Goal: Find specific page/section: Find specific page/section

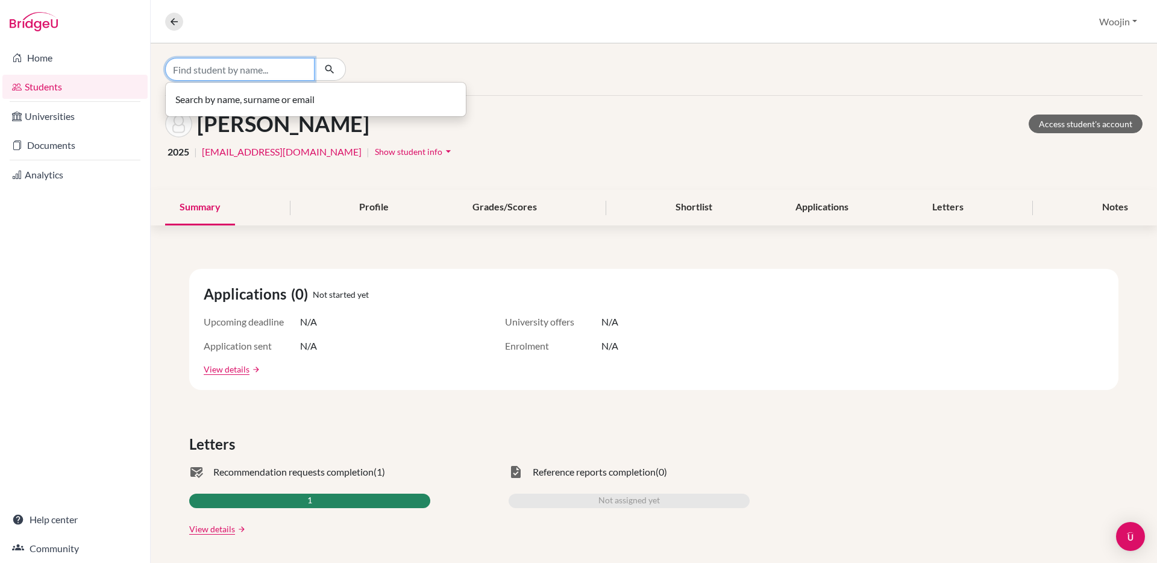
click at [289, 77] on input "Find student by name..." at bounding box center [239, 69] width 149 height 23
type input "[PERSON_NAME]"
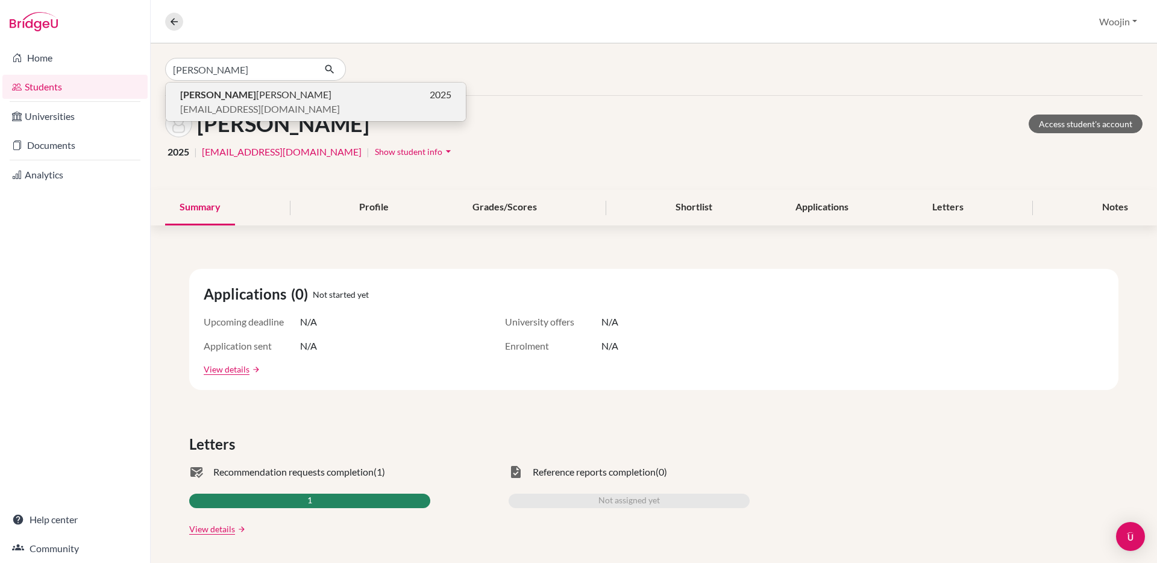
click at [305, 89] on p "[PERSON_NAME] [PERSON_NAME] 2025" at bounding box center [315, 94] width 271 height 14
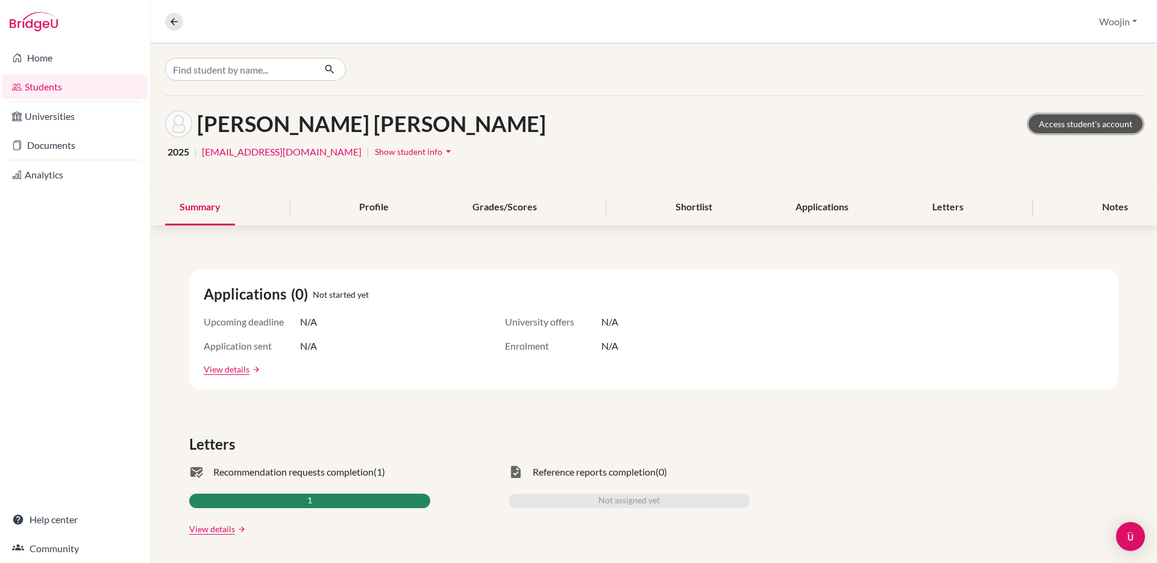
click at [1075, 115] on link "Access student's account" at bounding box center [1086, 124] width 114 height 19
